Goal: Understand process/instructions: Learn how to perform a task or action

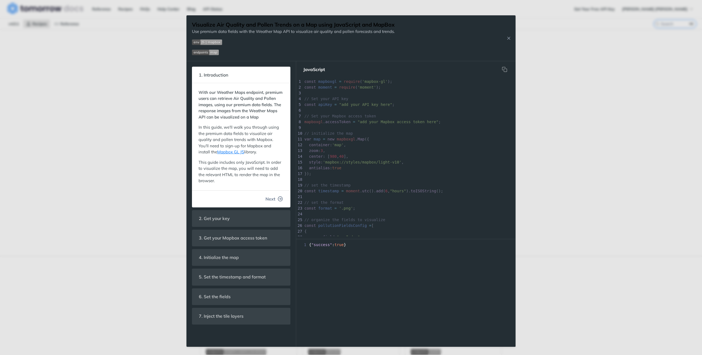
click at [277, 197] on button "Next" at bounding box center [274, 198] width 26 height 11
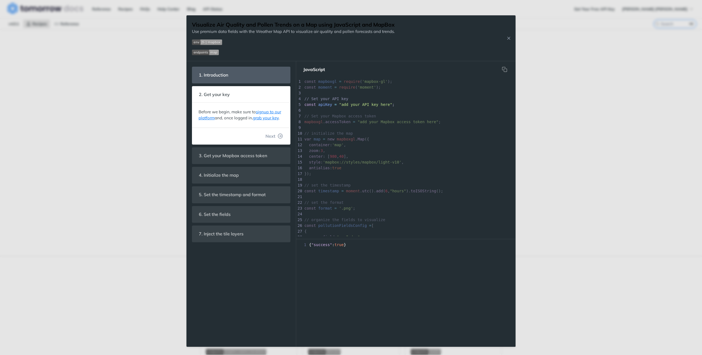
scroll to position [66, 0]
click at [277, 138] on button "Next" at bounding box center [274, 136] width 26 height 11
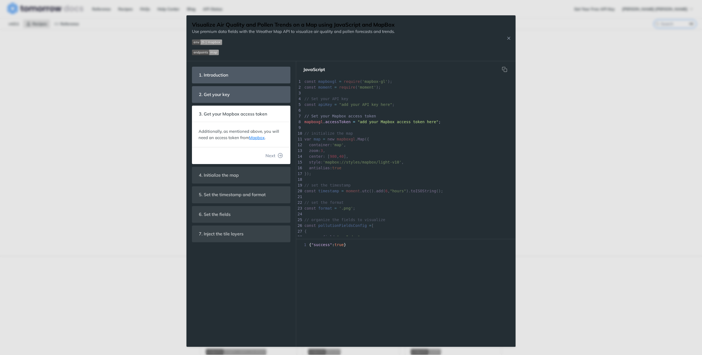
scroll to position [10, 0]
click at [276, 155] on button "Next" at bounding box center [274, 155] width 26 height 11
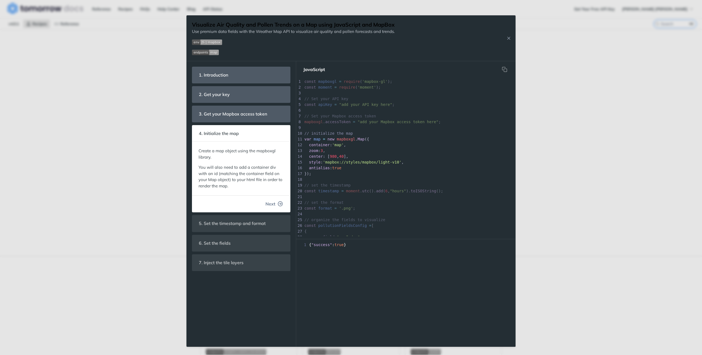
click at [278, 202] on icon "button" at bounding box center [280, 203] width 5 height 5
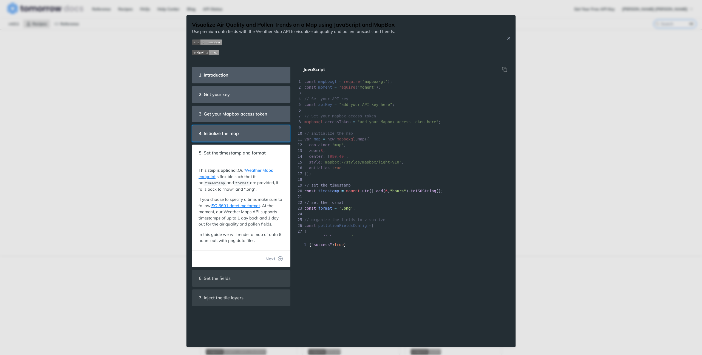
scroll to position [35, 0]
click at [279, 257] on icon "button" at bounding box center [280, 258] width 5 height 5
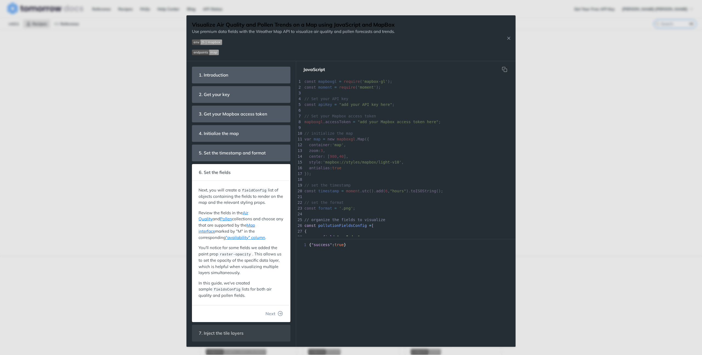
scroll to position [132, 0]
click at [274, 318] on button "Next" at bounding box center [274, 313] width 26 height 11
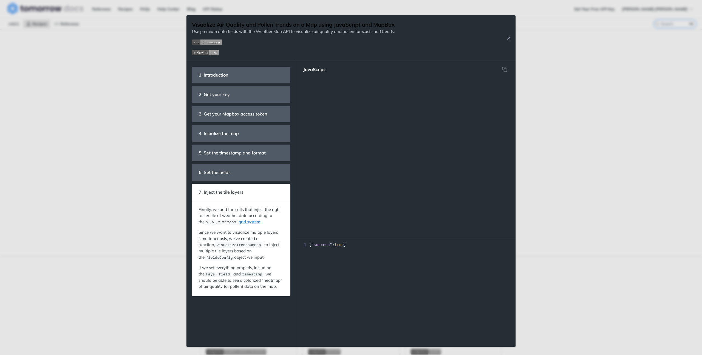
scroll to position [369, 0]
